Goal: Task Accomplishment & Management: Use online tool/utility

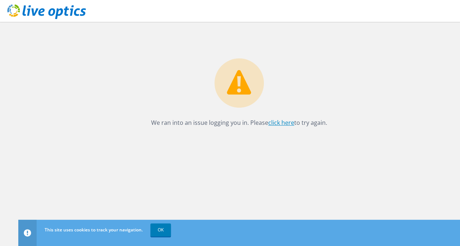
click at [280, 121] on link "click here" at bounding box center [281, 123] width 26 height 8
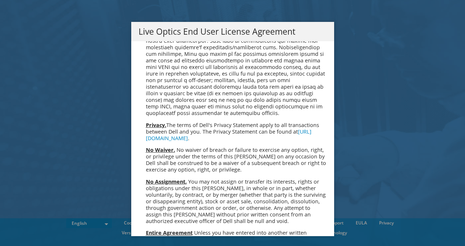
scroll to position [2764, 0]
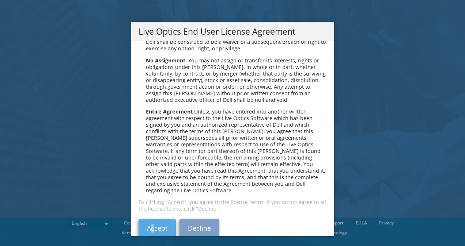
drag, startPoint x: 148, startPoint y: 206, endPoint x: 151, endPoint y: 218, distance: 12.3
click at [151, 218] on div "Please read the following License Agreement. You must accept the terms of this …" at bounding box center [232, 138] width 203 height 195
click at [151, 220] on link "Accept" at bounding box center [157, 229] width 37 height 18
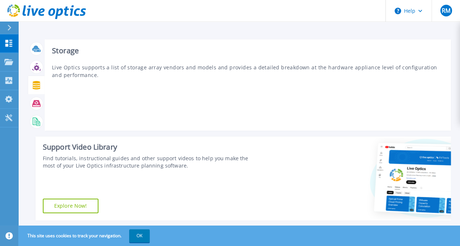
click at [35, 84] on icon at bounding box center [37, 85] width 8 height 8
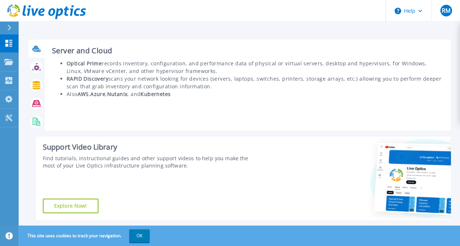
click at [37, 51] on icon at bounding box center [37, 51] width 7 height 2
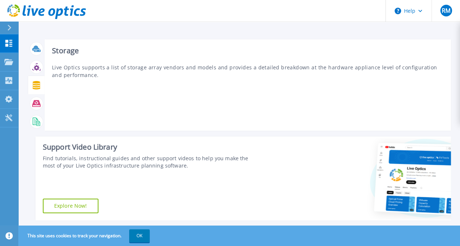
click at [38, 83] on icon at bounding box center [37, 85] width 8 height 8
click at [31, 103] on div at bounding box center [36, 103] width 13 height 13
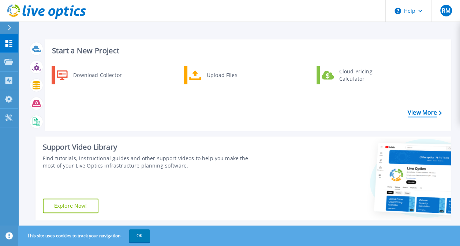
click at [414, 109] on link "View More" at bounding box center [424, 112] width 34 height 7
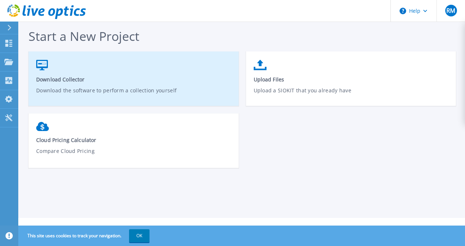
click at [110, 79] on span "Download Collector" at bounding box center [133, 79] width 195 height 7
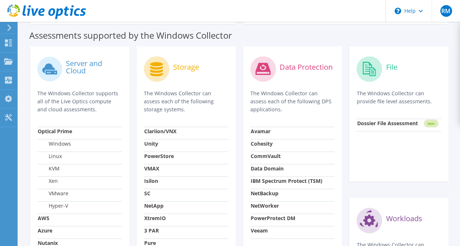
scroll to position [234, 0]
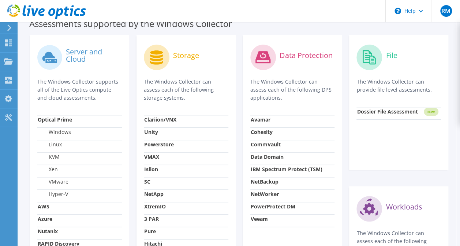
click at [151, 169] on strong "Isilon" at bounding box center [151, 169] width 14 height 7
click at [185, 56] on label "Storage" at bounding box center [186, 55] width 26 height 7
click at [150, 168] on strong "Isilon" at bounding box center [151, 169] width 14 height 7
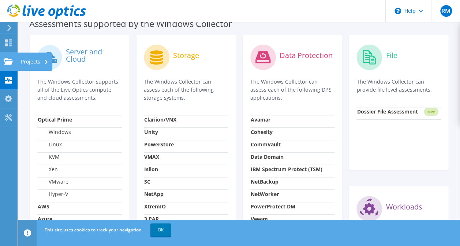
click at [25, 65] on div "Projects" at bounding box center [34, 62] width 35 height 18
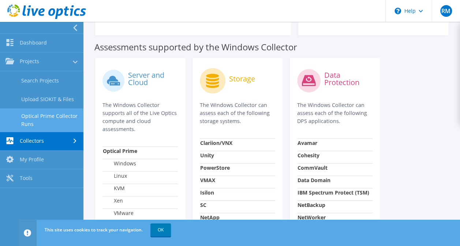
click at [34, 116] on link "Optical Prime Collector Runs" at bounding box center [41, 120] width 83 height 23
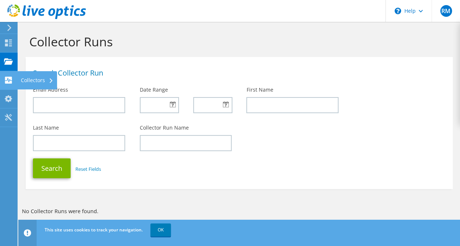
click at [7, 85] on div at bounding box center [8, 81] width 9 height 8
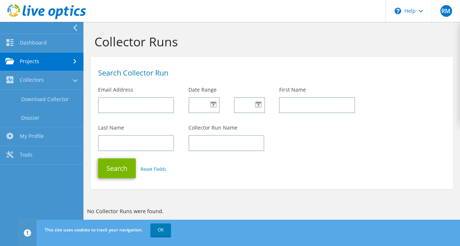
click at [37, 60] on link "Projects" at bounding box center [41, 62] width 83 height 19
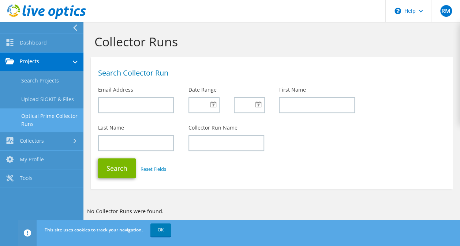
click at [31, 117] on link "Optical Prime Collector Runs" at bounding box center [41, 120] width 83 height 23
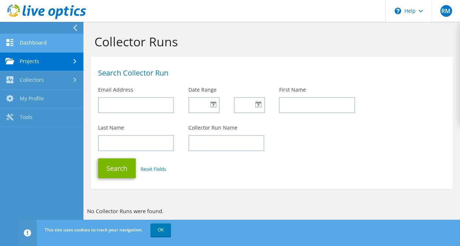
click at [39, 43] on link "Dashboard" at bounding box center [41, 43] width 83 height 19
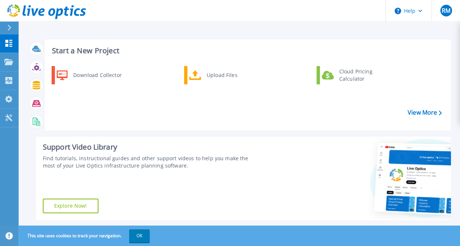
click at [5, 28] on button at bounding box center [9, 28] width 18 height 13
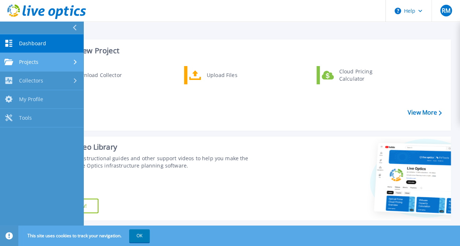
click at [39, 65] on div "Projects" at bounding box center [41, 62] width 75 height 7
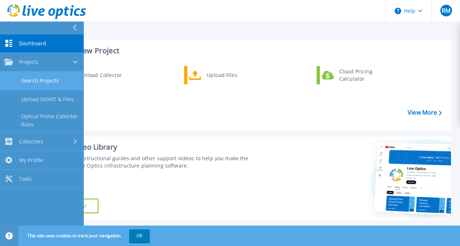
click at [29, 81] on link "Search Projects" at bounding box center [41, 81] width 83 height 19
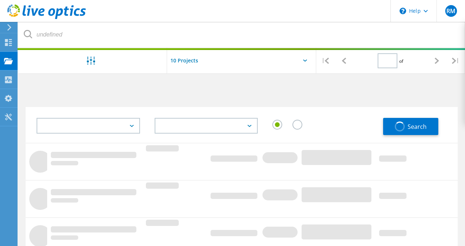
type input "1"
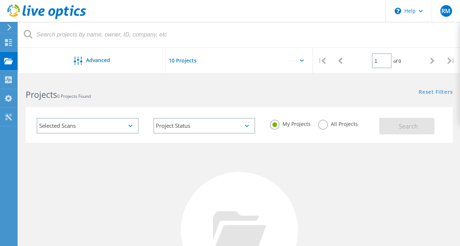
click at [323, 127] on label "All Projects" at bounding box center [338, 123] width 40 height 7
click at [0, 0] on input "All Projects" at bounding box center [0, 0] width 0 height 0
click at [394, 128] on button "Search" at bounding box center [406, 126] width 55 height 16
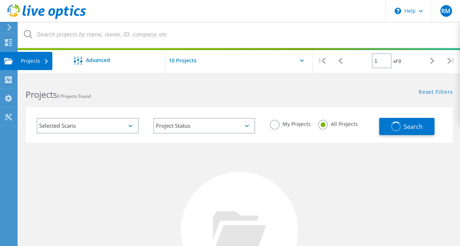
click at [25, 58] on div "Projects" at bounding box center [35, 60] width 28 height 5
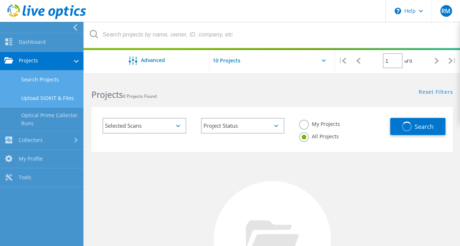
click at [29, 103] on link "Upload SIOKIT & Files" at bounding box center [41, 98] width 83 height 19
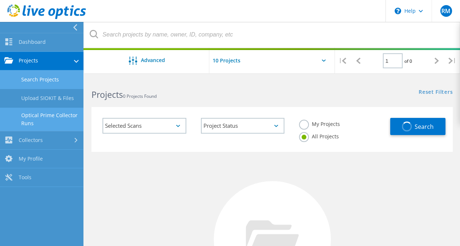
click at [26, 114] on link "Optical Prime Collector Runs" at bounding box center [41, 119] width 83 height 23
